Goal: Information Seeking & Learning: Check status

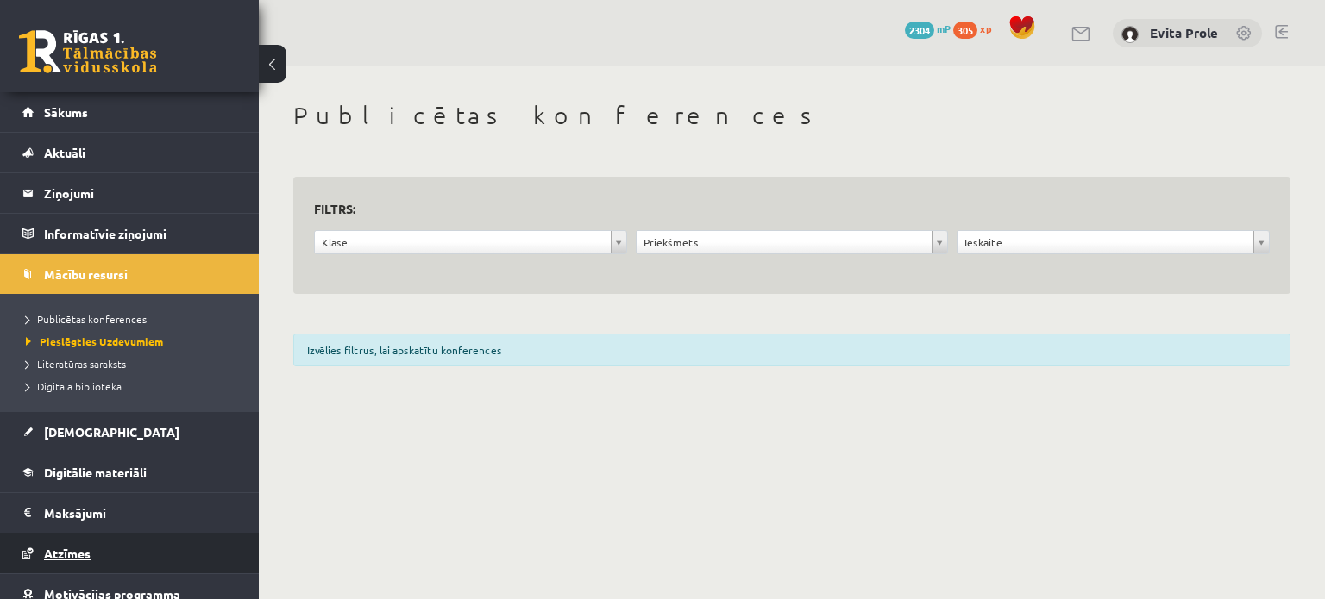
scroll to position [93, 0]
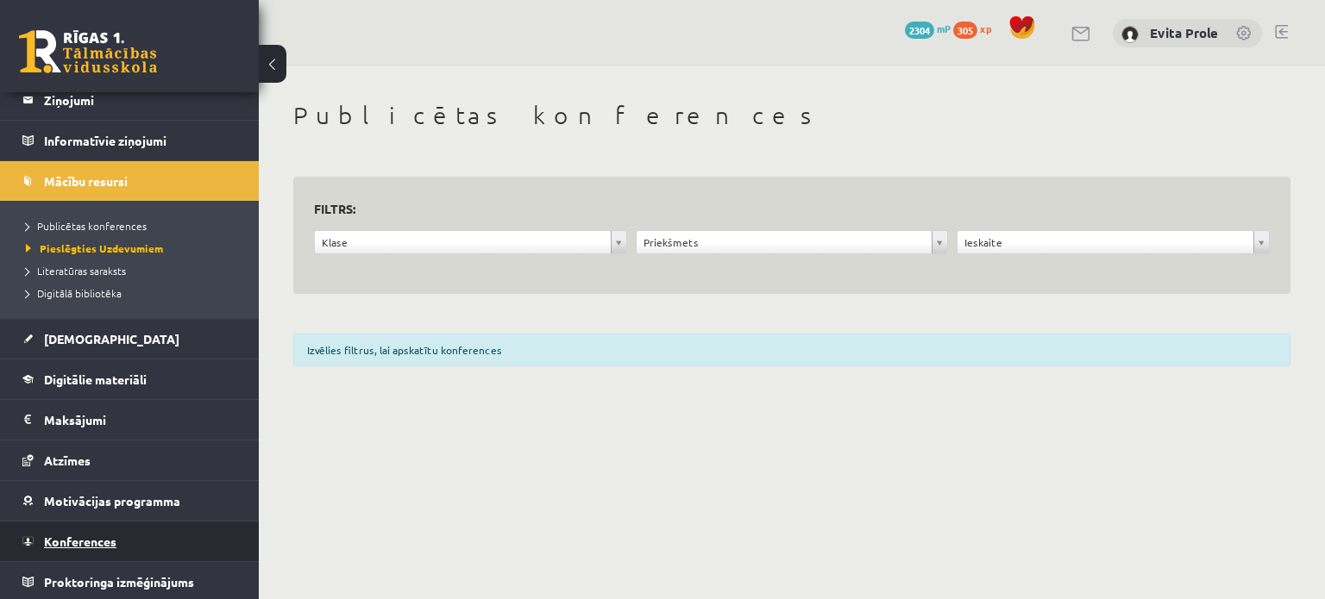
click at [85, 536] on span "Konferences" at bounding box center [80, 542] width 72 height 16
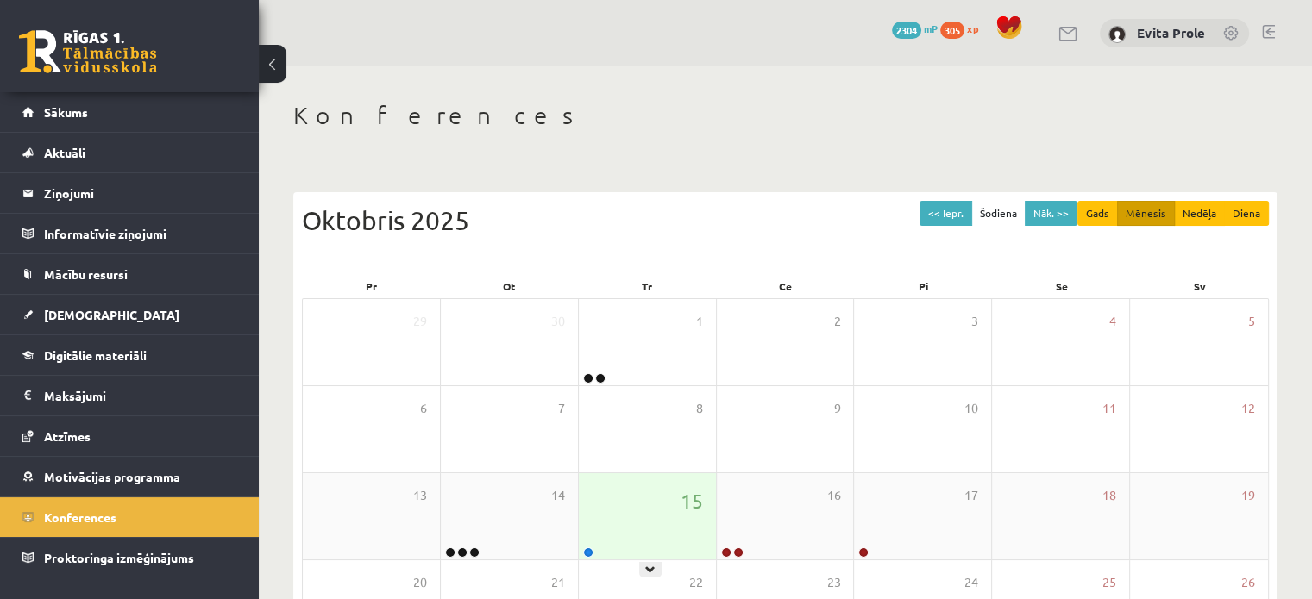
click at [682, 523] on div "15" at bounding box center [647, 516] width 137 height 86
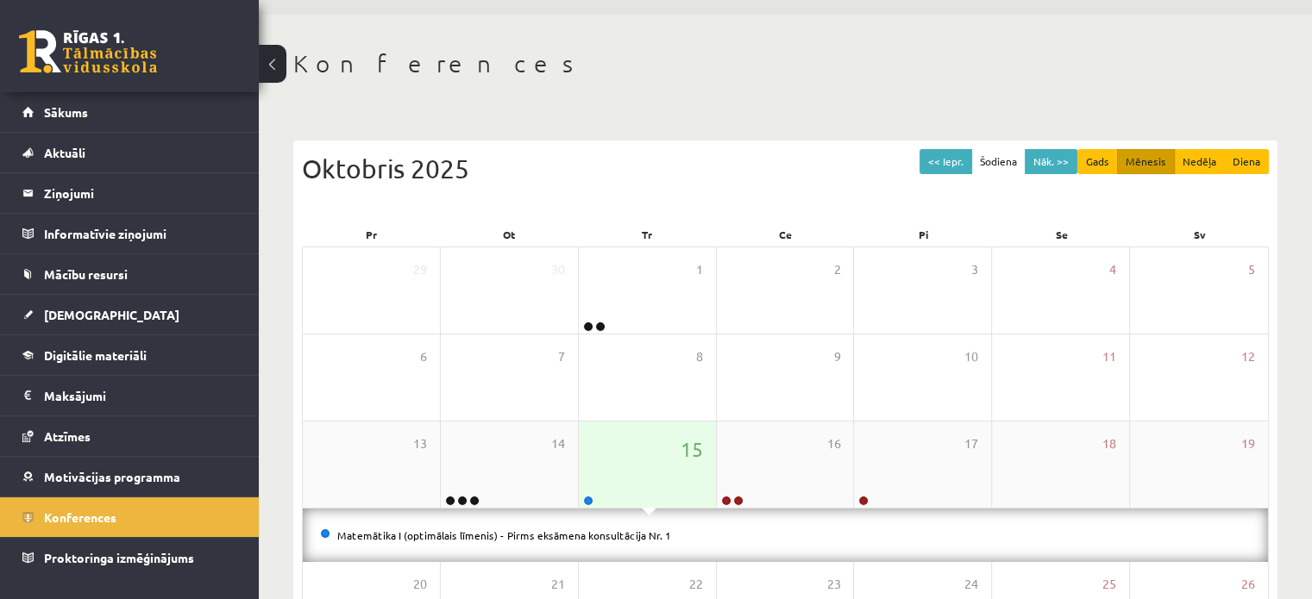
scroll to position [52, 0]
click at [621, 535] on link "Matemātika I (optimālais līmenis) - Pirms eksāmena konsultācija Nr. 1" at bounding box center [504, 536] width 334 height 14
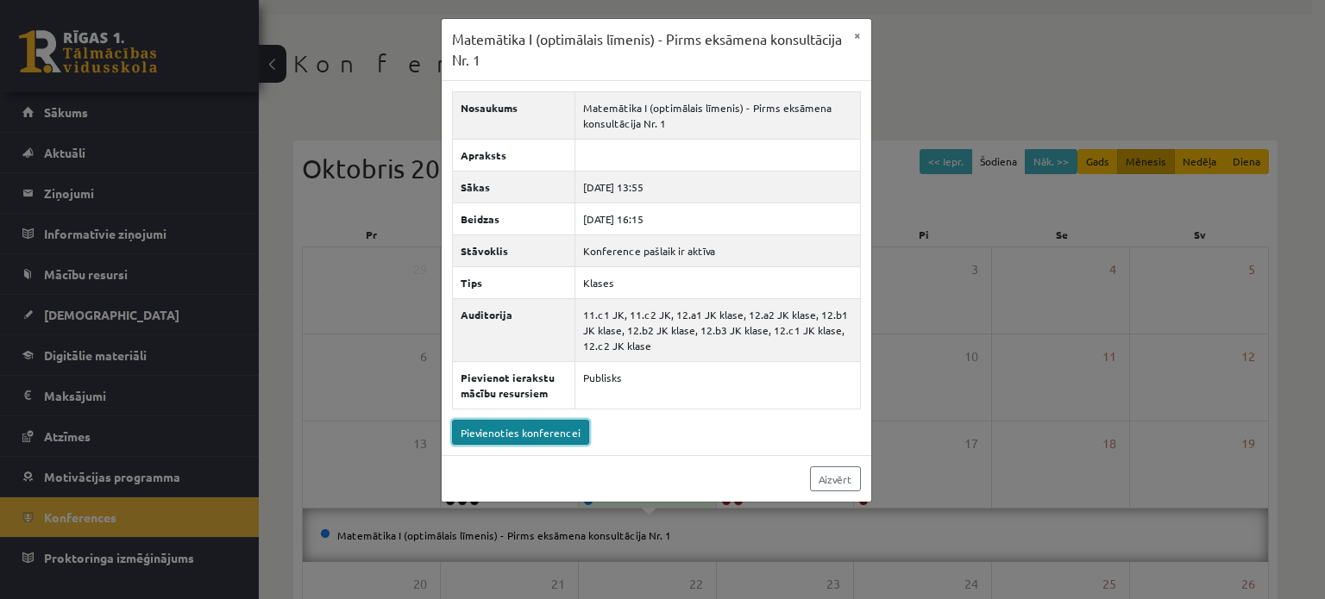
click at [525, 422] on link "Pievienoties konferencei" at bounding box center [520, 432] width 137 height 25
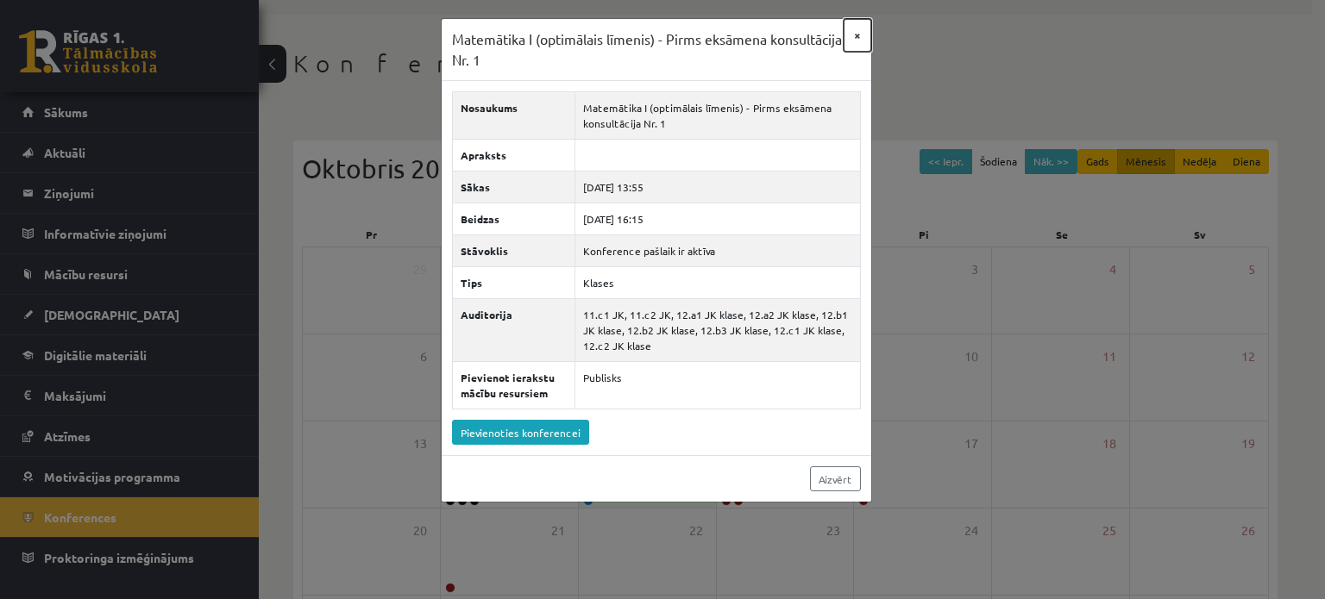
click at [854, 34] on button "×" at bounding box center [857, 35] width 28 height 33
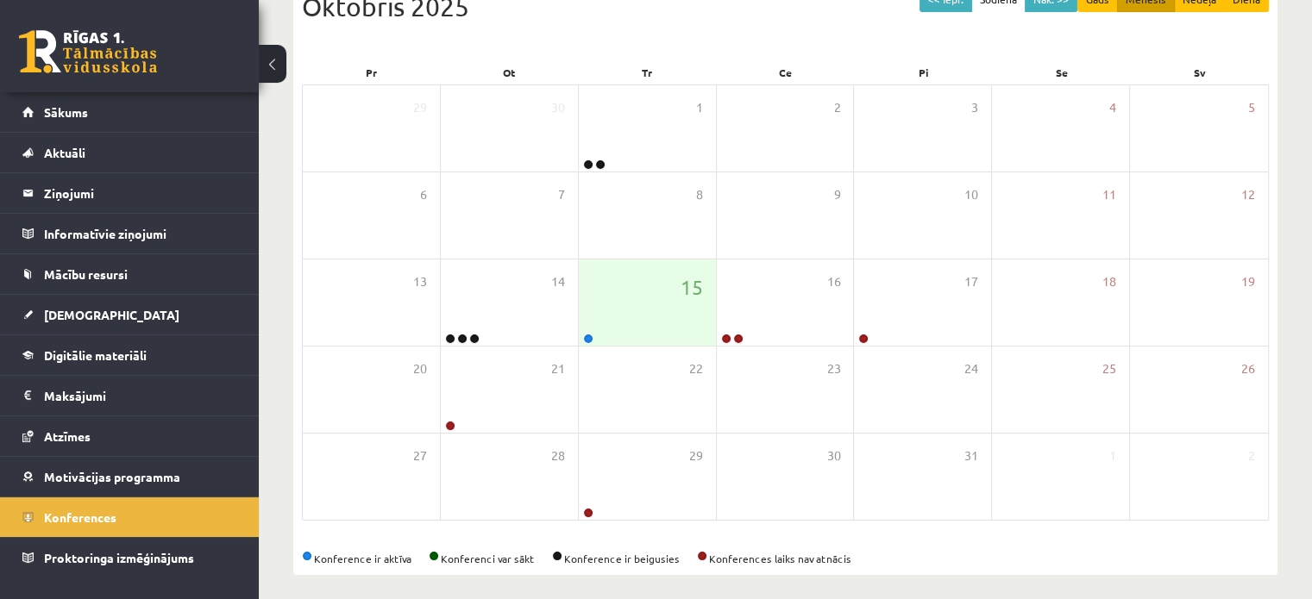
scroll to position [223, 0]
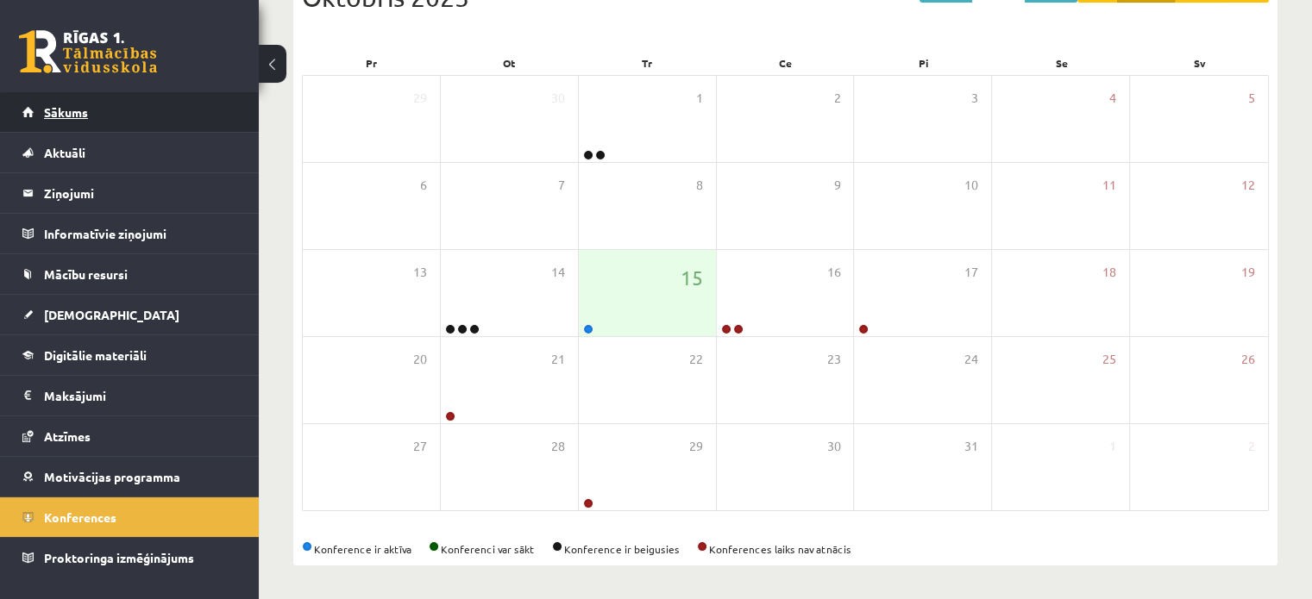
click at [150, 107] on link "Sākums" at bounding box center [129, 112] width 215 height 40
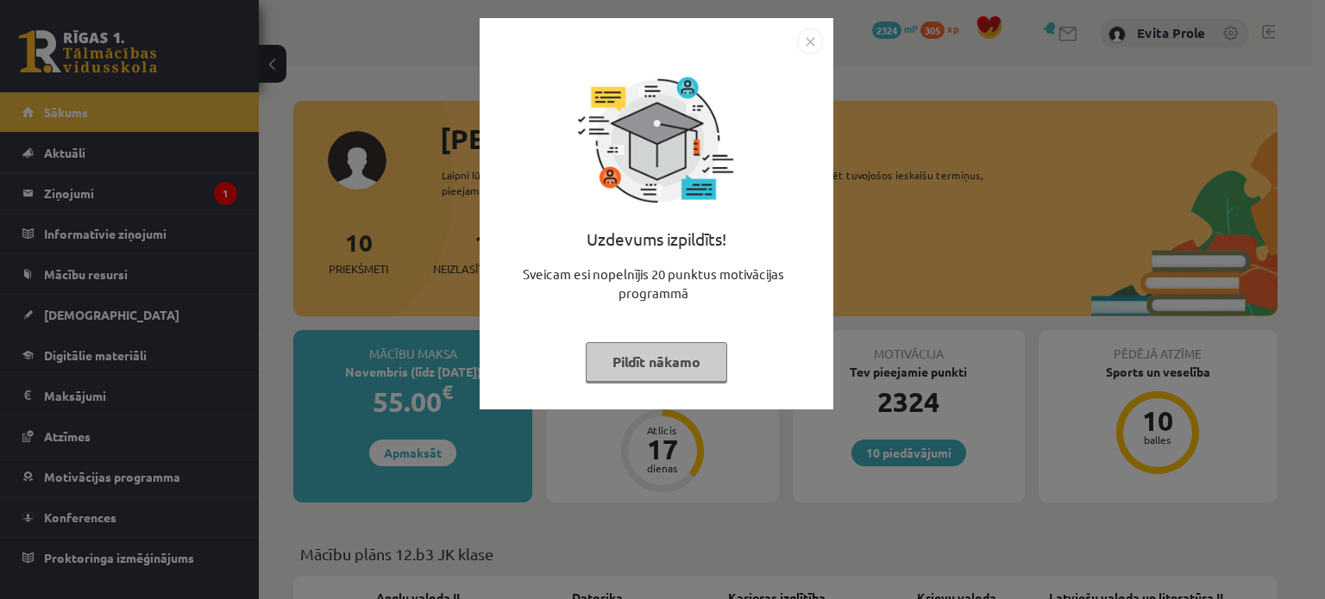
click at [684, 361] on button "Pildīt nākamo" at bounding box center [656, 362] width 141 height 40
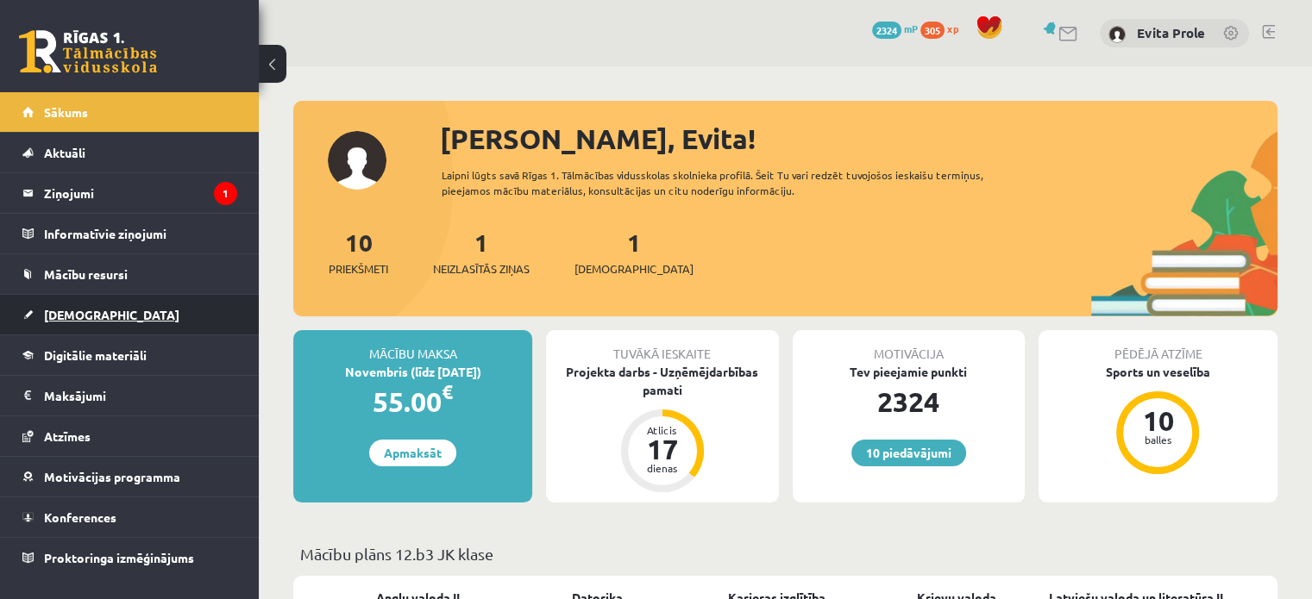
click at [87, 304] on link "[DEMOGRAPHIC_DATA]" at bounding box center [129, 315] width 215 height 40
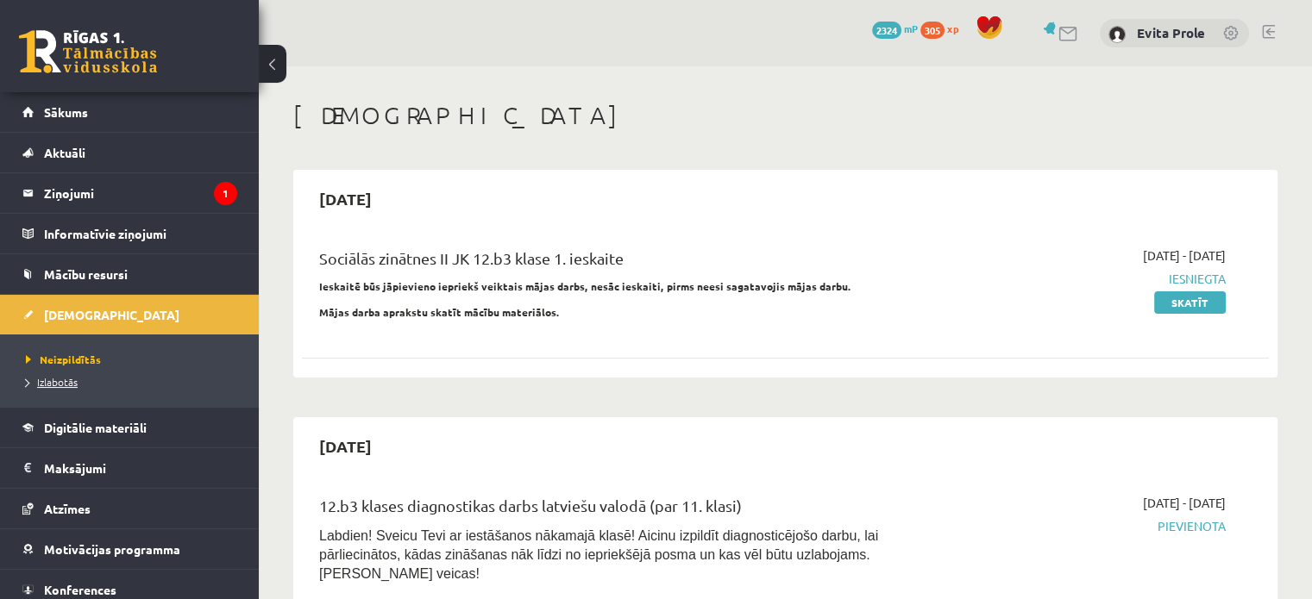
click at [61, 386] on span "Izlabotās" at bounding box center [52, 382] width 52 height 14
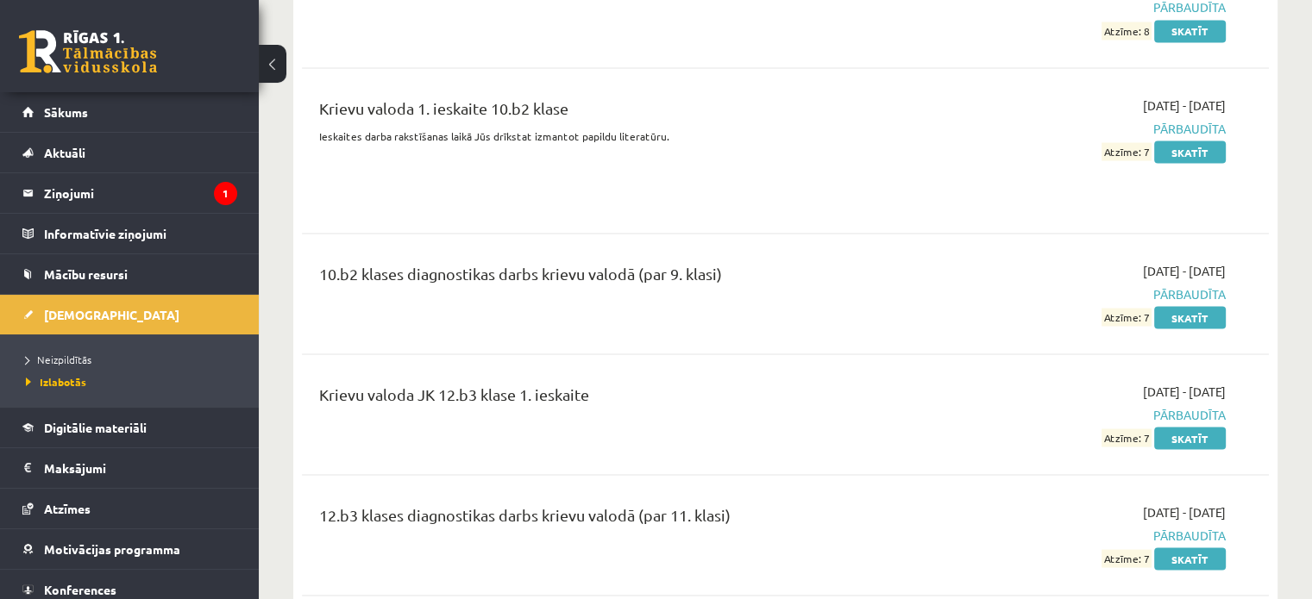
scroll to position [3219, 0]
click at [1183, 426] on link "Skatīt" at bounding box center [1190, 437] width 72 height 22
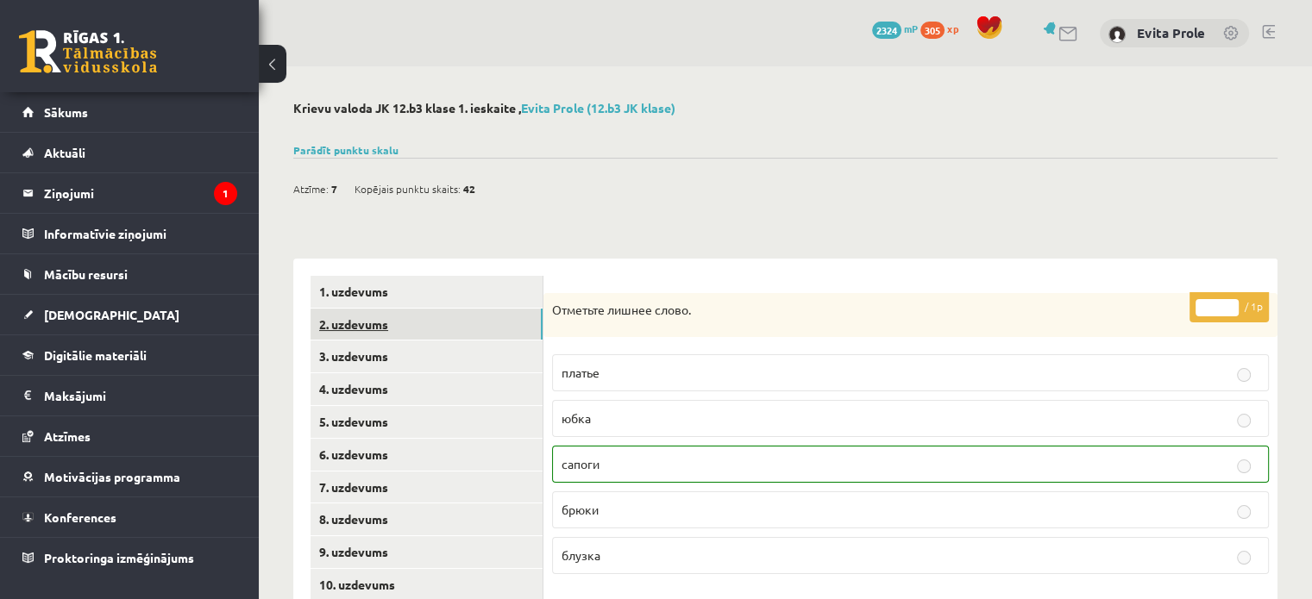
click at [448, 330] on link "2. uzdevums" at bounding box center [426, 325] width 232 height 32
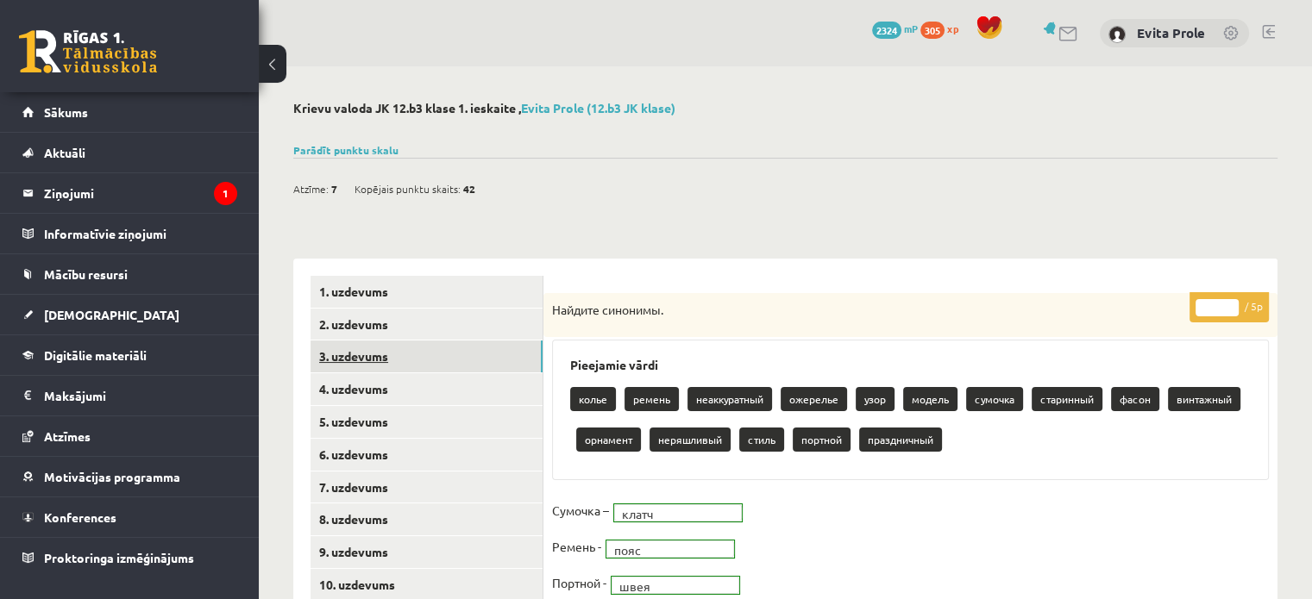
click at [381, 360] on link "3. uzdevums" at bounding box center [426, 357] width 232 height 32
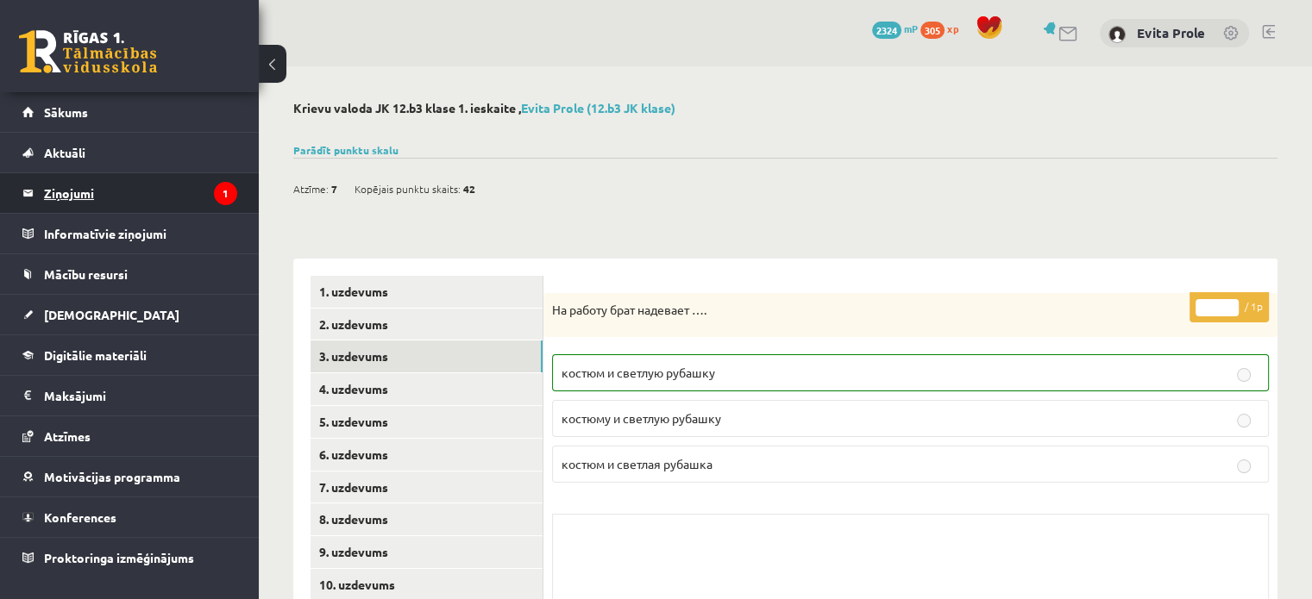
click at [167, 196] on legend "Ziņojumi 1" at bounding box center [140, 193] width 193 height 40
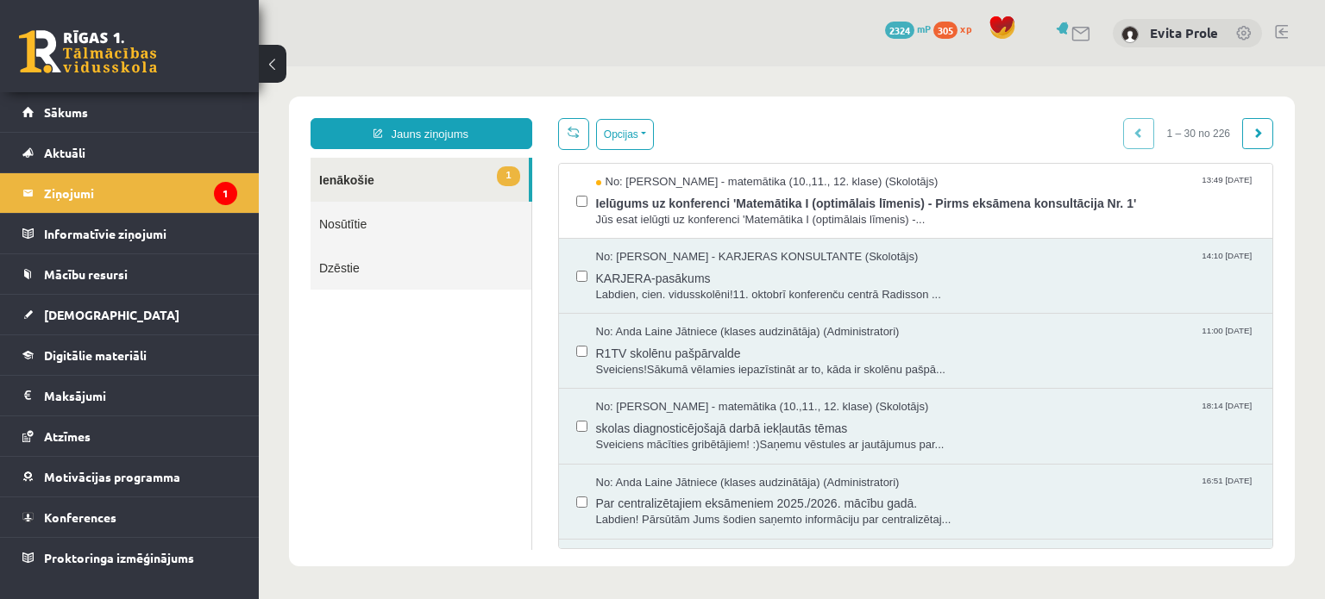
click at [370, 177] on link "1 Ienākošie" at bounding box center [419, 180] width 218 height 44
